Goal: Transaction & Acquisition: Purchase product/service

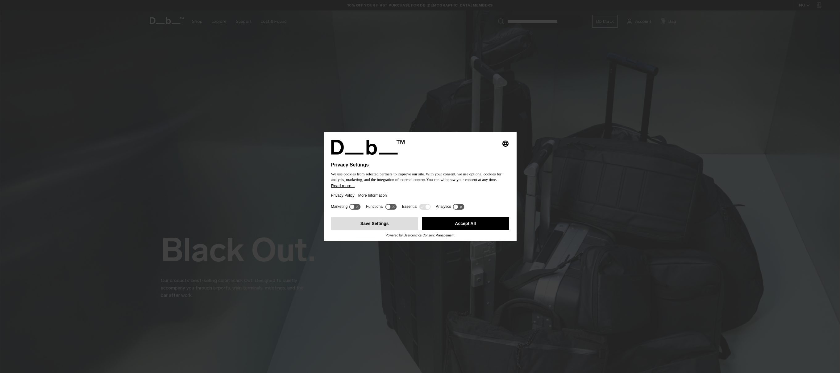
click at [380, 227] on button "Save Settings" at bounding box center [374, 224] width 87 height 12
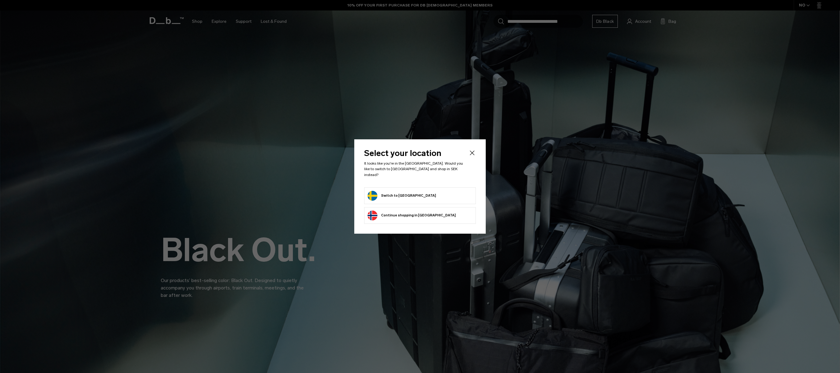
click at [389, 191] on button "Switch to [GEOGRAPHIC_DATA]" at bounding box center [402, 196] width 69 height 10
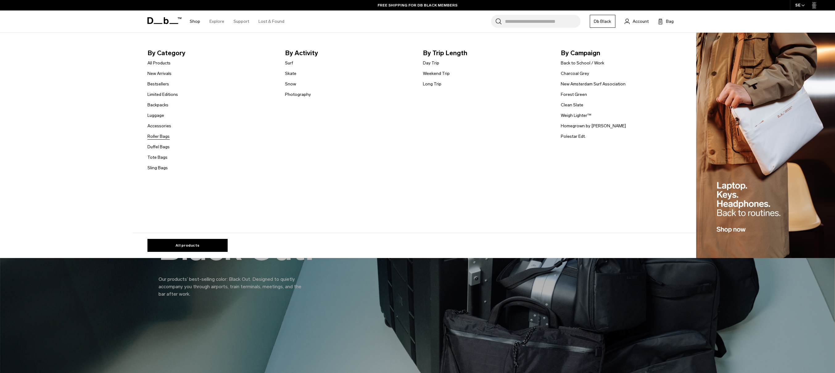
click at [162, 137] on link "Roller Bags" at bounding box center [159, 136] width 22 height 6
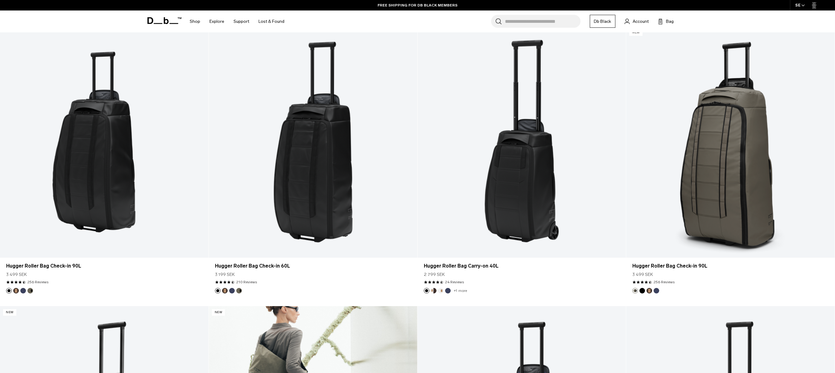
scroll to position [192, 0]
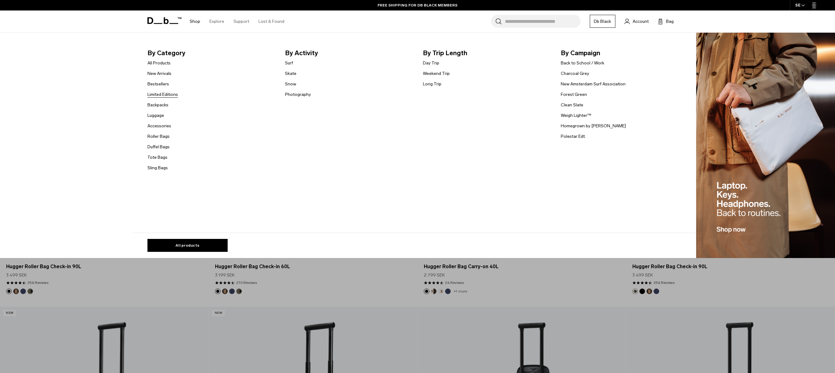
click at [169, 96] on link "Limited Editions" at bounding box center [163, 94] width 31 height 6
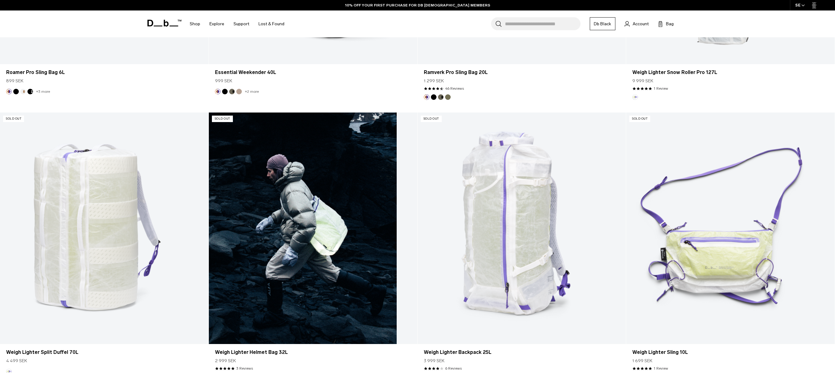
scroll to position [679, 0]
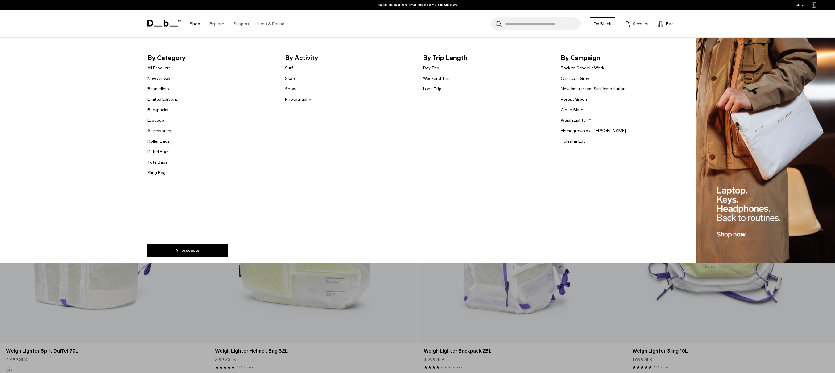
click at [168, 152] on link "Duffel Bags" at bounding box center [159, 152] width 22 height 6
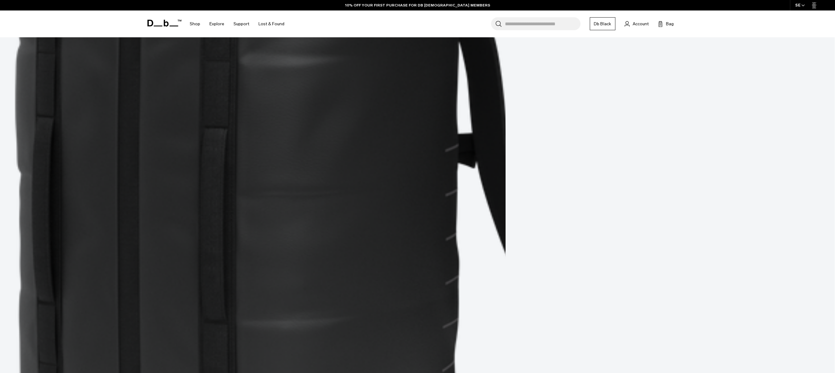
scroll to position [679, 0]
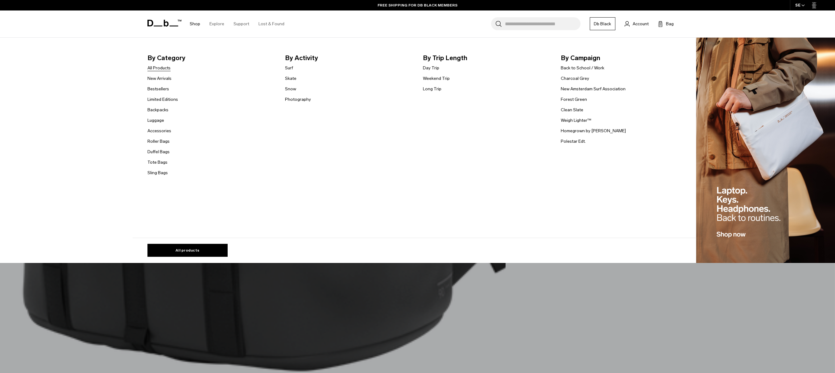
click at [168, 67] on link "All Products" at bounding box center [159, 68] width 23 height 6
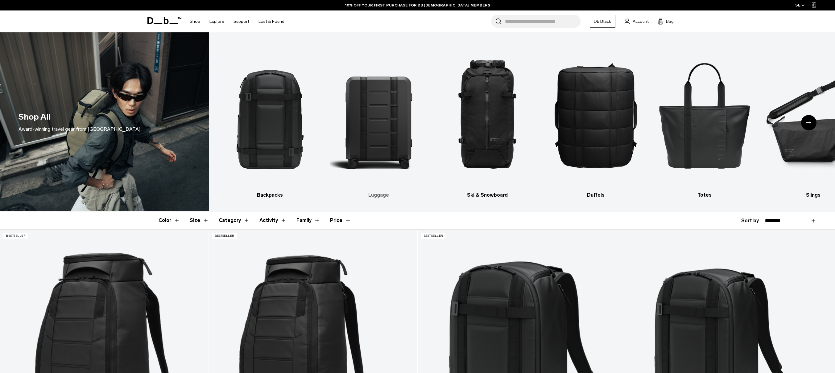
click at [385, 115] on img "2 / 10" at bounding box center [379, 115] width 98 height 147
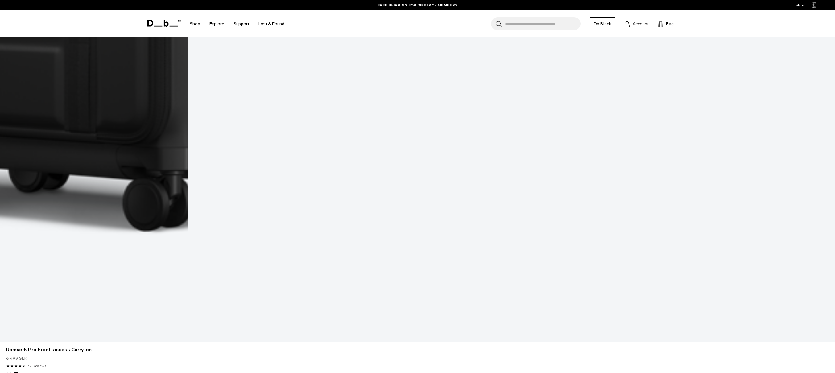
scroll to position [833, 0]
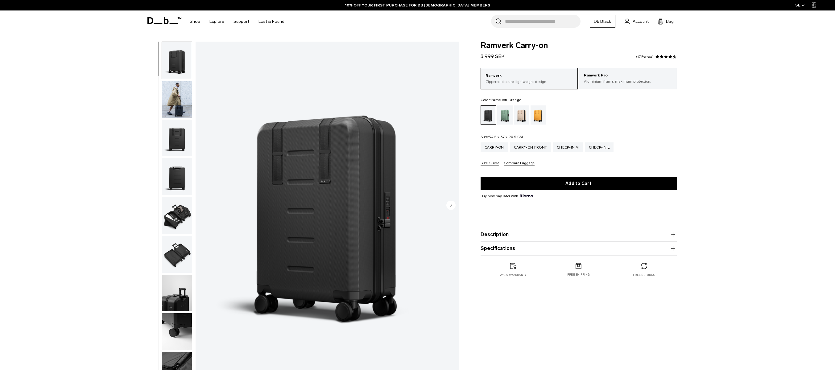
click at [535, 115] on div "Parhelion Orange" at bounding box center [539, 115] width 16 height 19
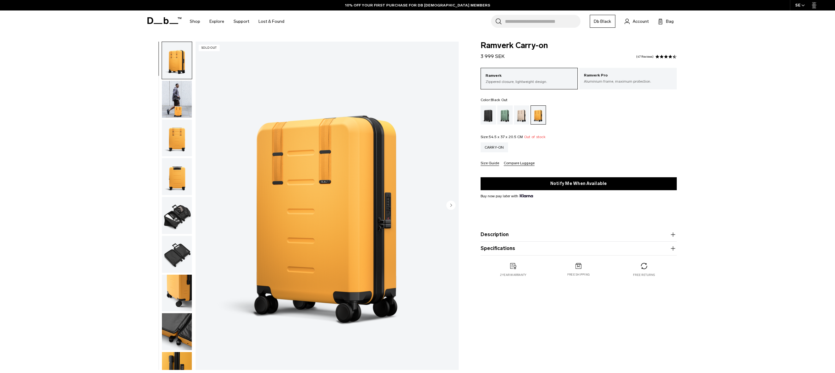
click at [488, 119] on div "Black Out" at bounding box center [489, 115] width 16 height 19
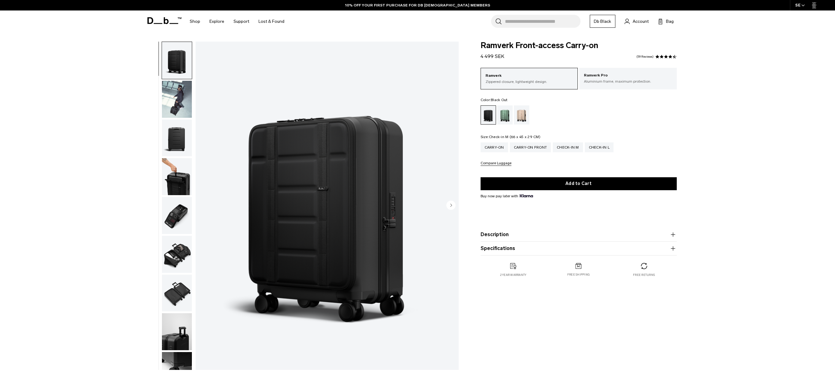
click at [573, 150] on div "Check-in M" at bounding box center [568, 148] width 30 height 10
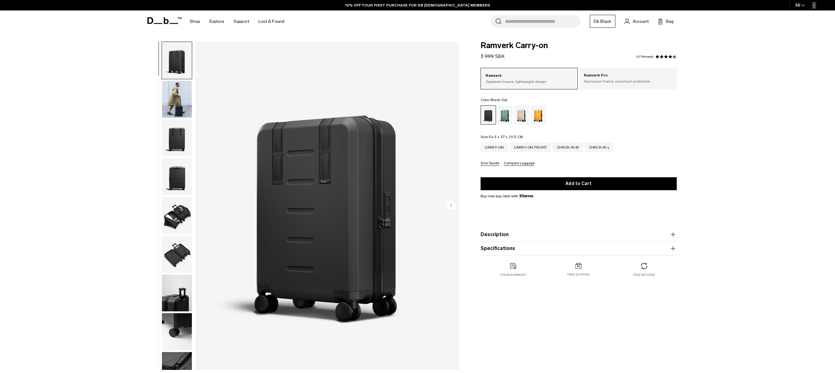
drag, startPoint x: 363, startPoint y: 83, endPoint x: 359, endPoint y: 81, distance: 3.9
